Goal: Information Seeking & Learning: Compare options

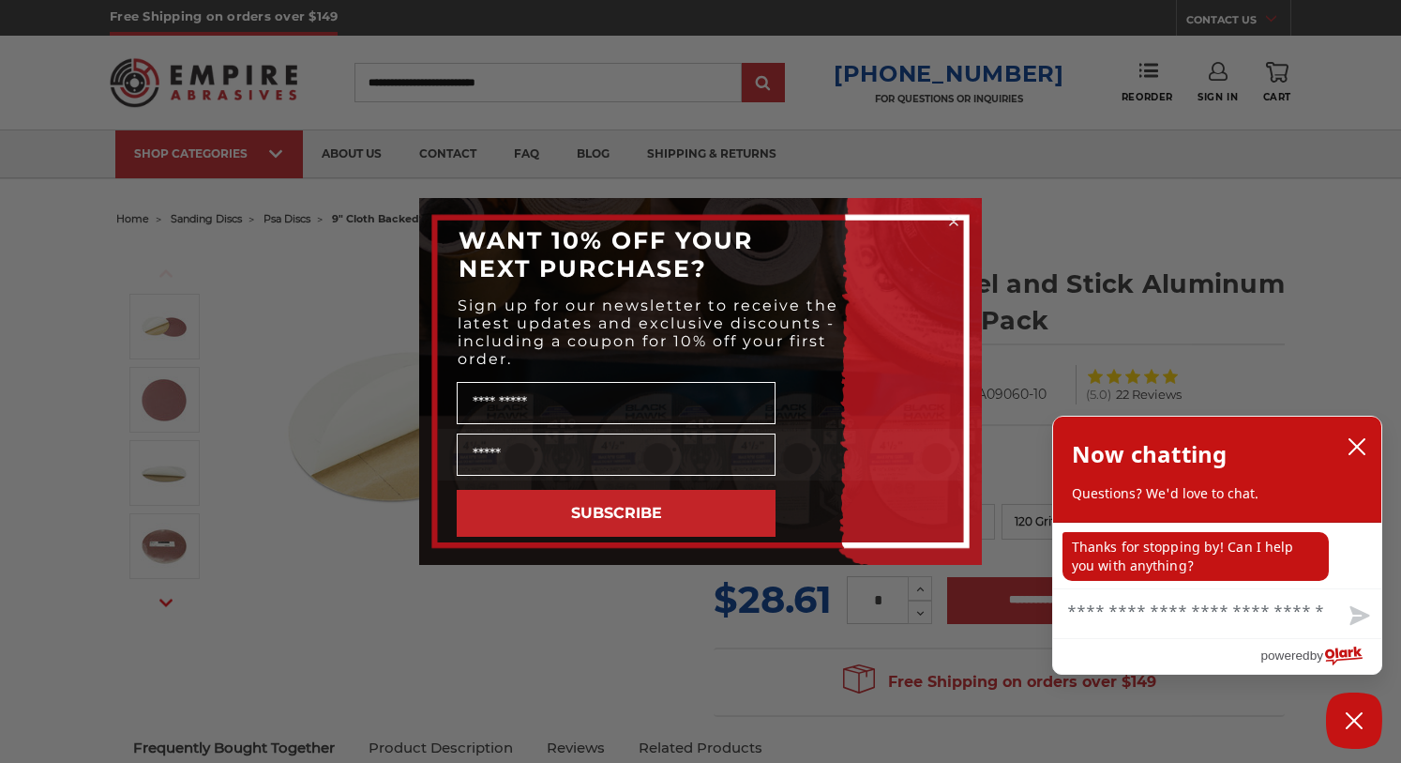
click at [952, 217] on circle "Close dialog" at bounding box center [955, 222] width 18 height 18
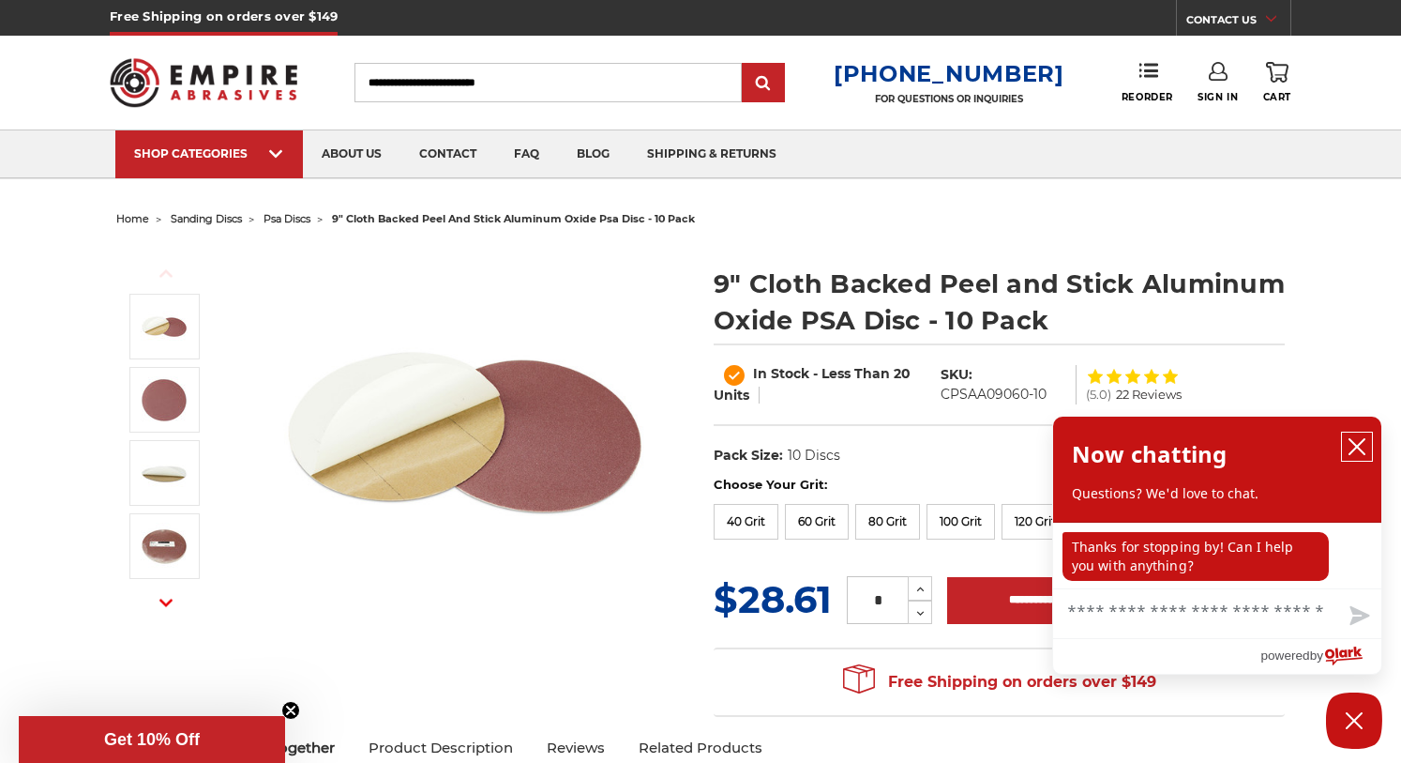
click at [1358, 450] on icon "close chatbox" at bounding box center [1357, 446] width 19 height 19
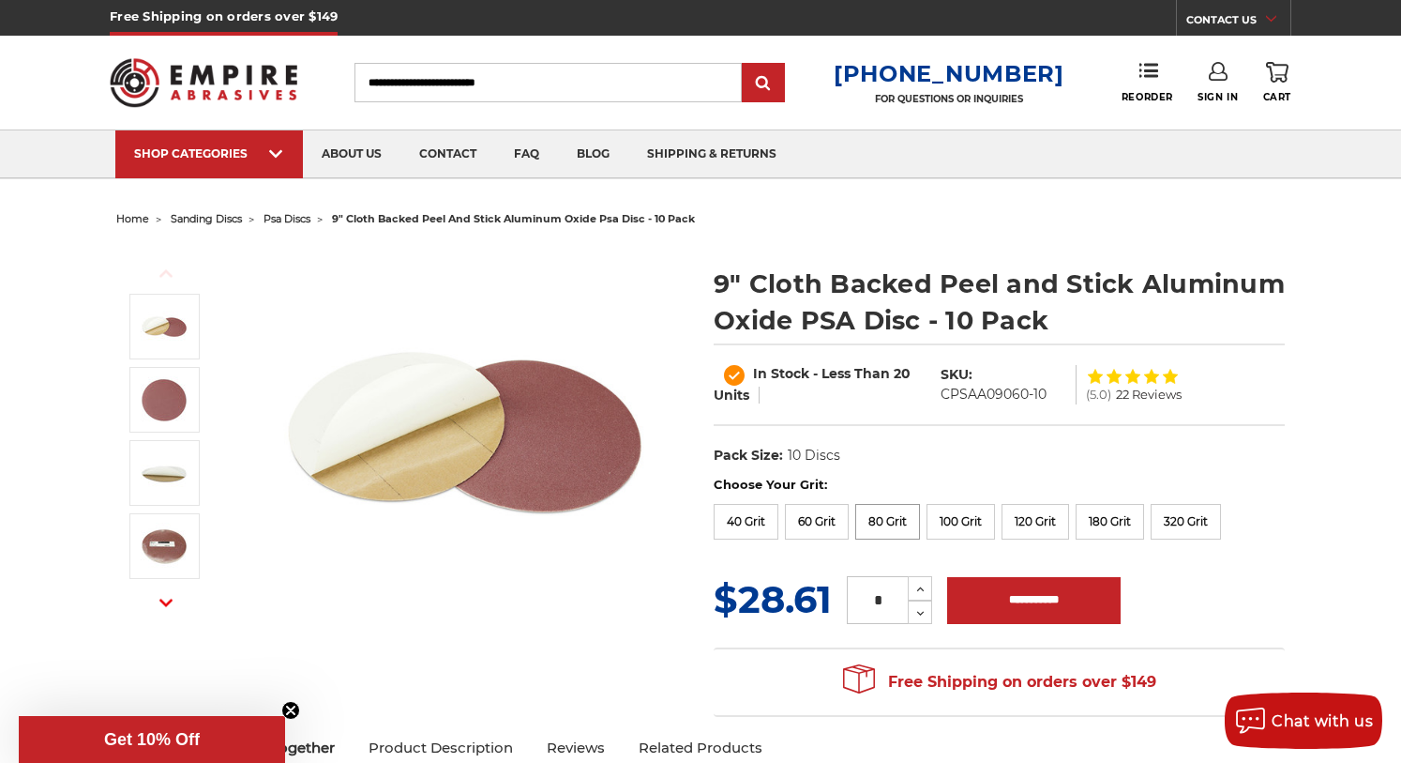
click at [875, 526] on label "80 Grit" at bounding box center [887, 522] width 65 height 36
click at [965, 528] on label "100 Grit" at bounding box center [961, 522] width 68 height 36
click at [814, 527] on label "60 Grit" at bounding box center [817, 522] width 64 height 36
click at [739, 523] on label "40 Grit" at bounding box center [746, 522] width 65 height 36
click at [824, 521] on label "60 Grit" at bounding box center [817, 522] width 64 height 36
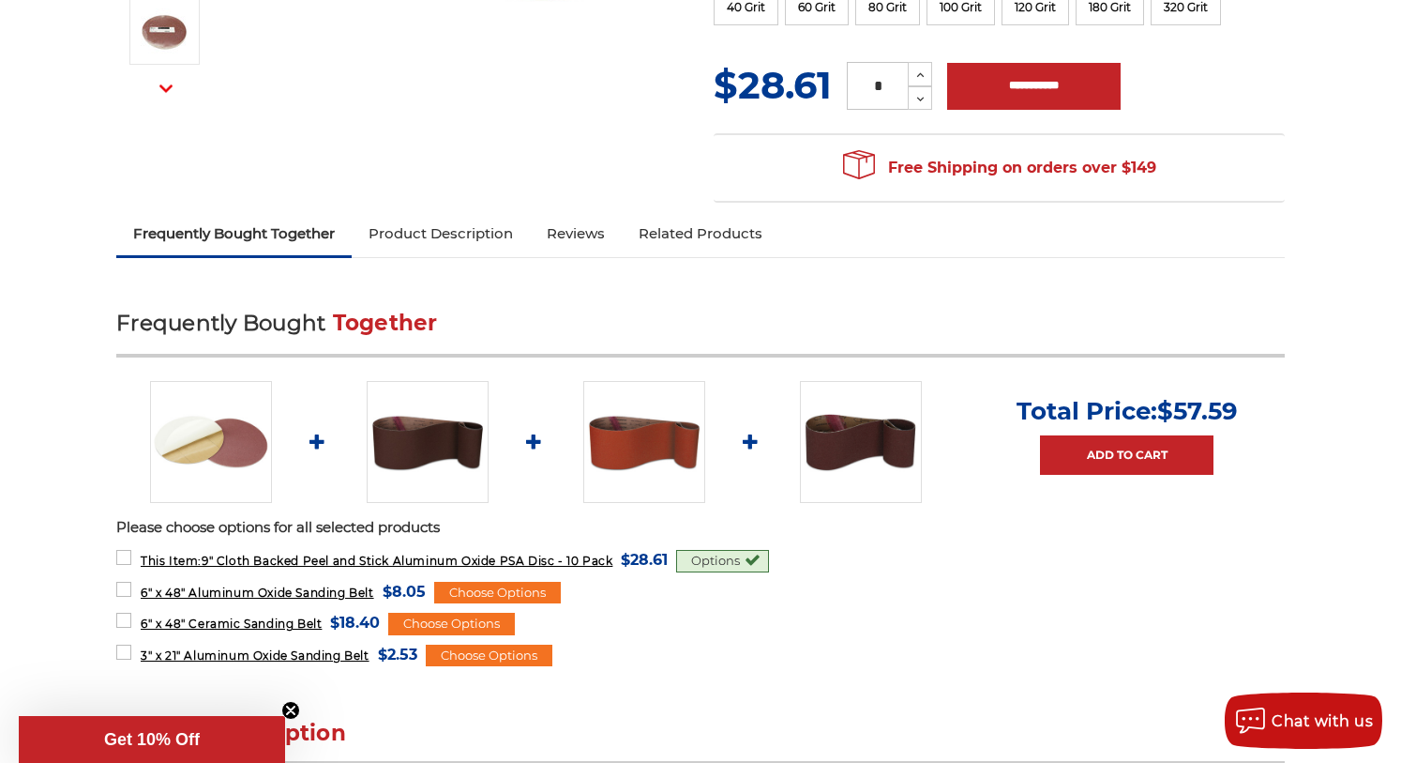
scroll to position [532, 0]
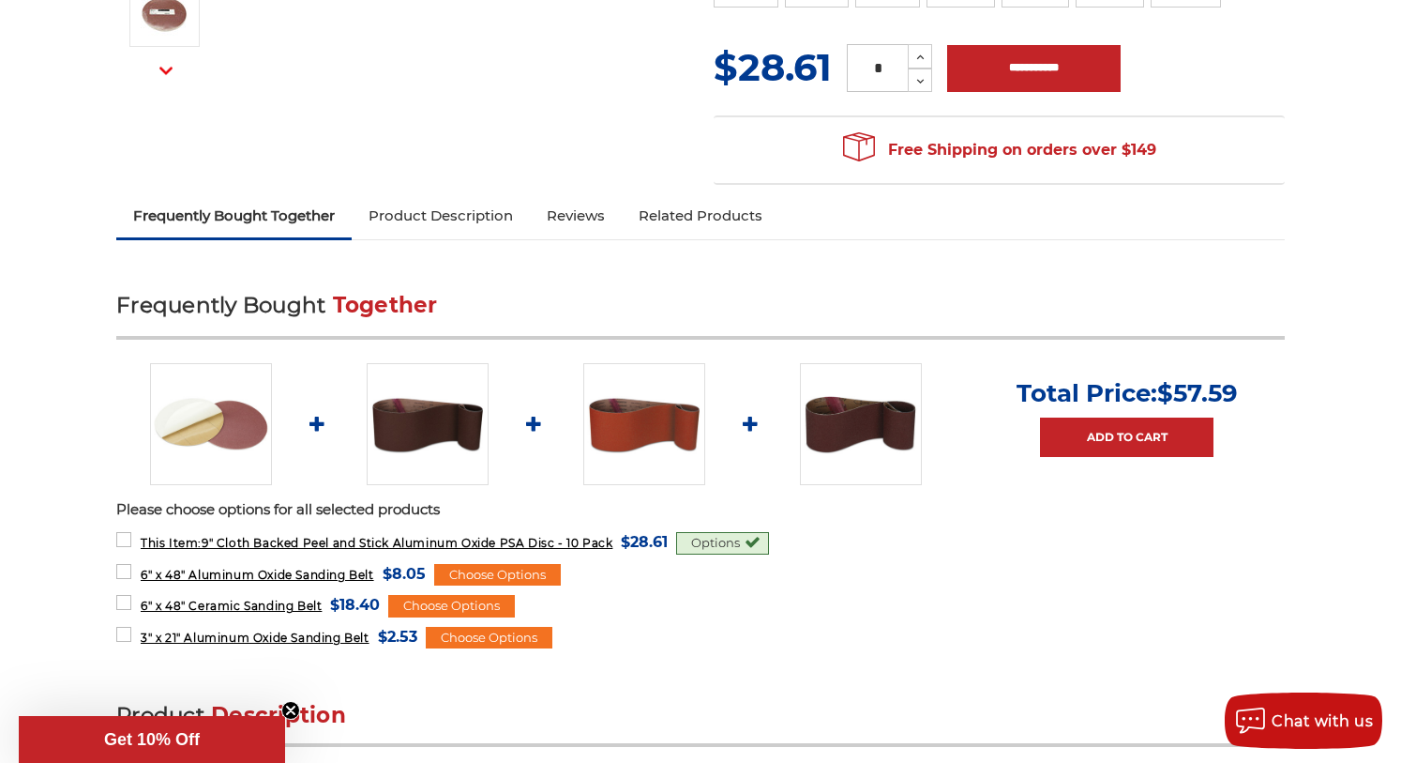
click at [693, 544] on div "Options" at bounding box center [722, 543] width 93 height 23
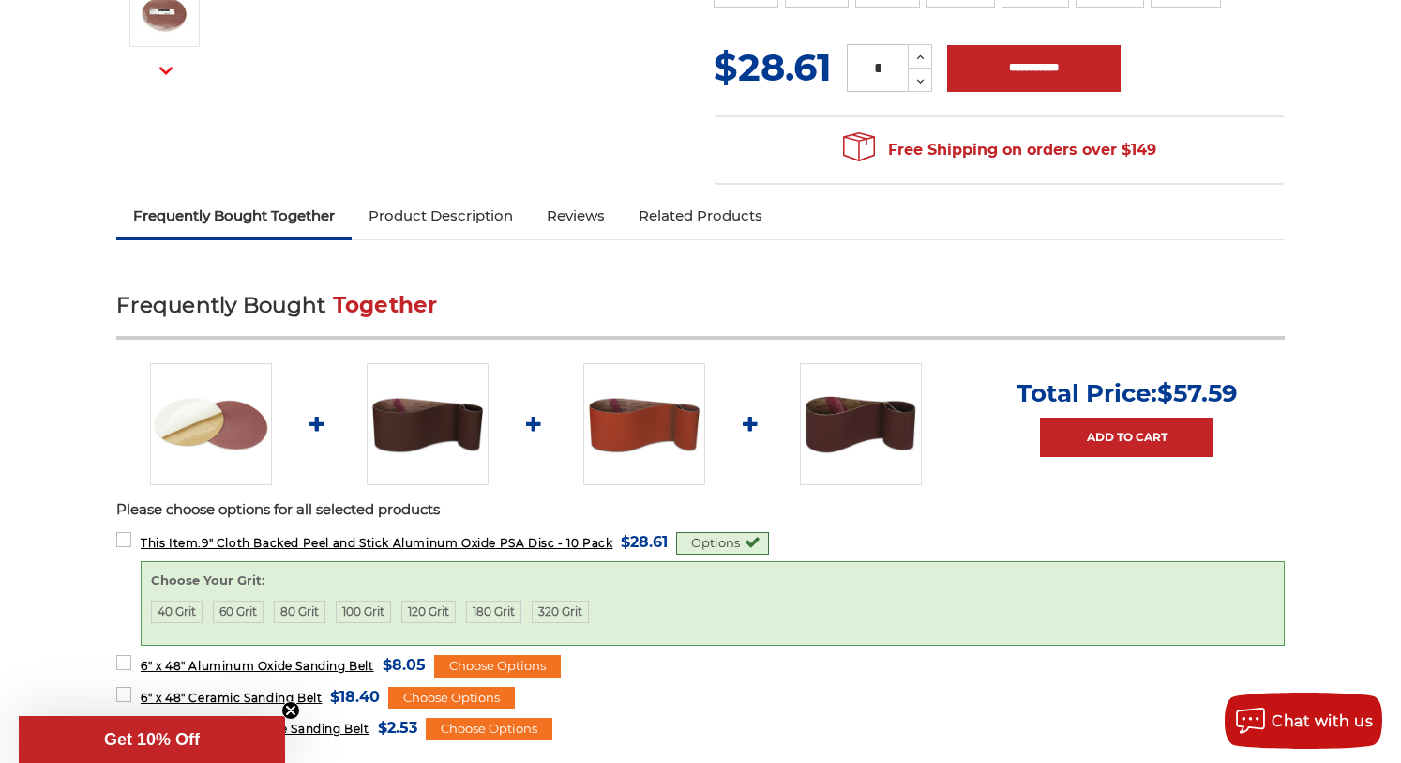
click at [765, 548] on div "Options" at bounding box center [722, 543] width 93 height 23
